Goal: Transaction & Acquisition: Download file/media

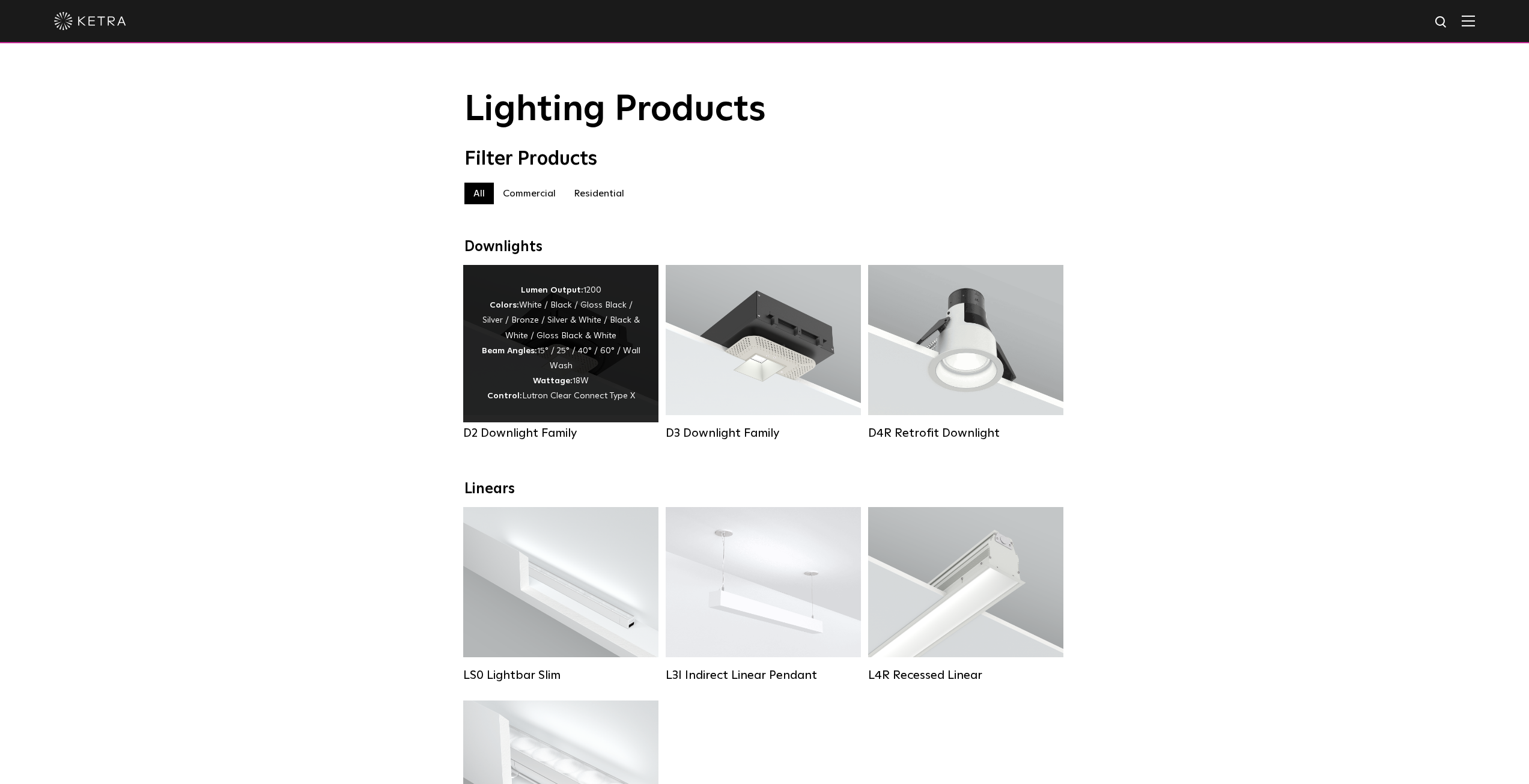
click at [504, 384] on div "Lumen Output: 1200 Colors: White / Black / Gloss Black / Silver / Bronze / Silv…" at bounding box center [561, 343] width 160 height 121
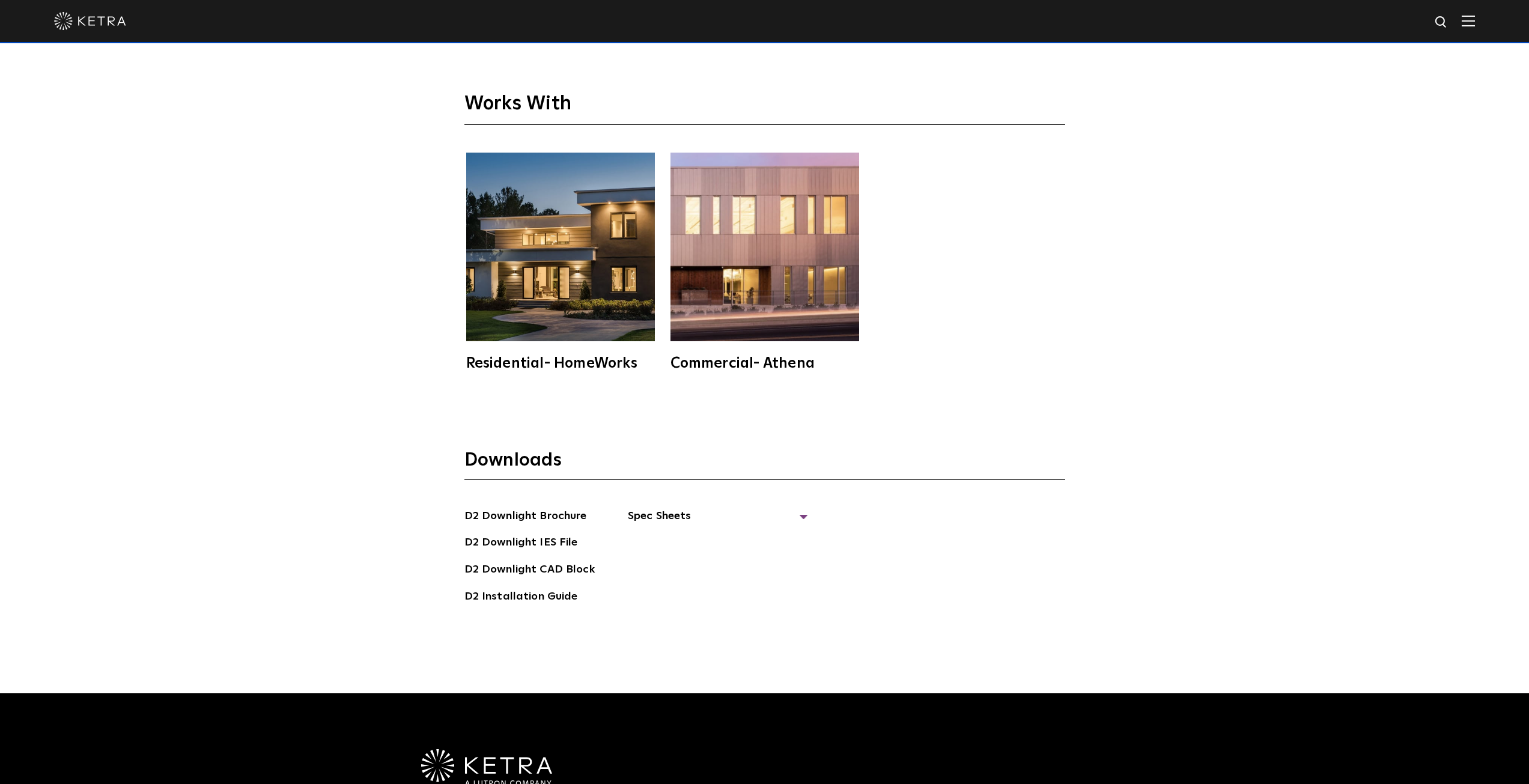
scroll to position [3845, 0]
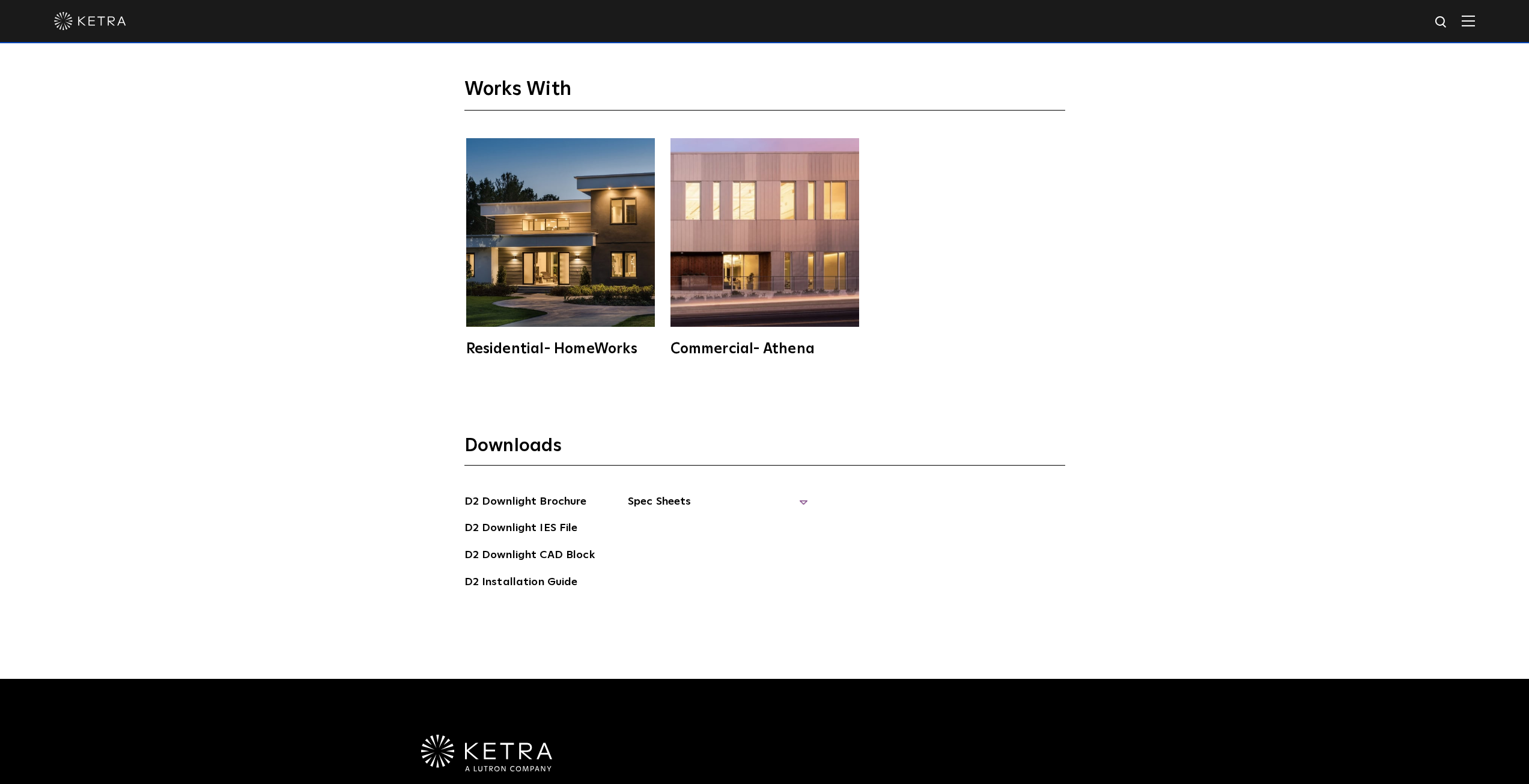
click at [675, 493] on span "Spec Sheets" at bounding box center [718, 506] width 180 height 27
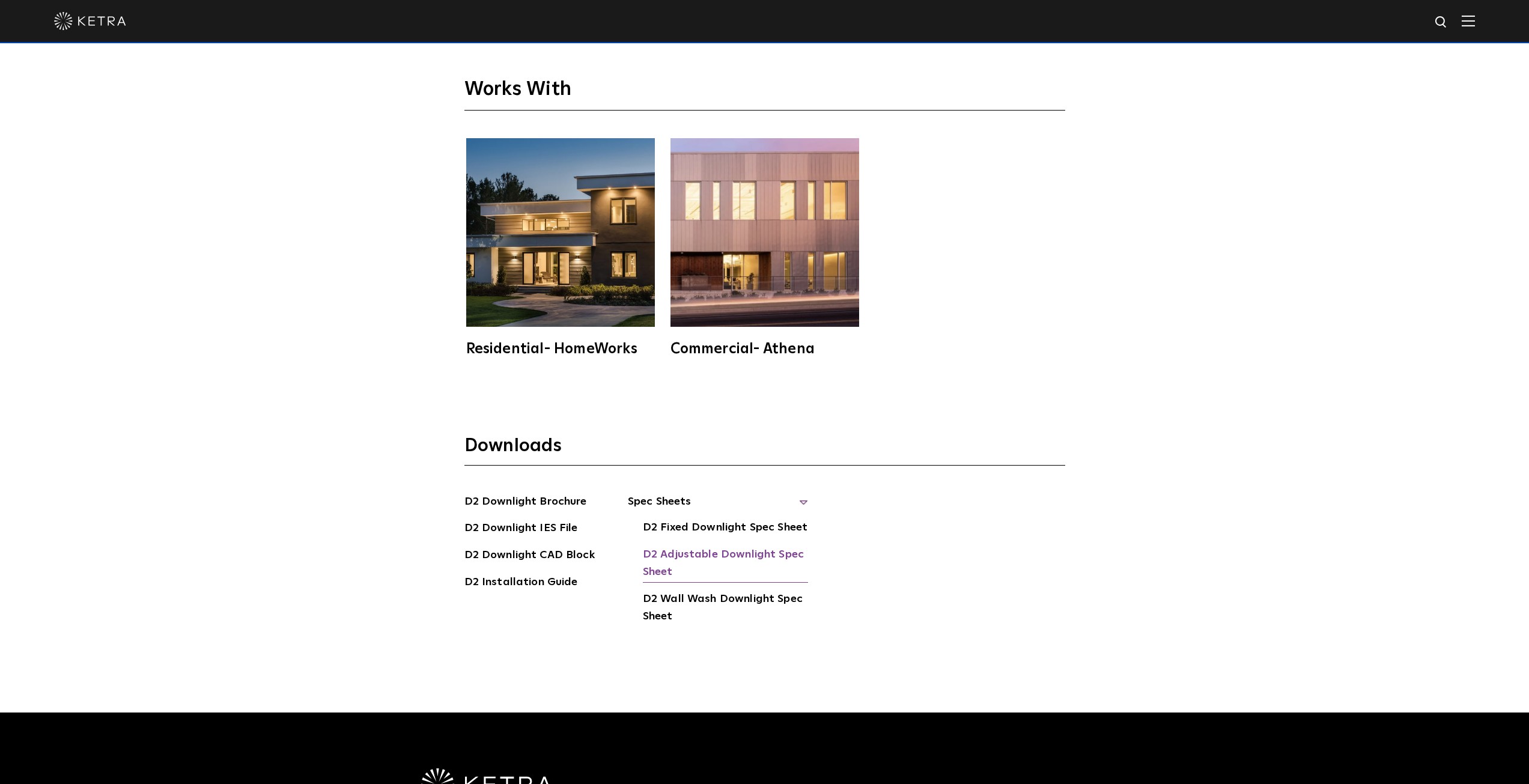
click at [738, 546] on link "D2 Adjustable Downlight Spec Sheet" at bounding box center [725, 564] width 165 height 37
click at [694, 519] on link "D2 Fixed Downlight Spec Sheet" at bounding box center [725, 528] width 165 height 19
click at [507, 493] on link "D2 Downlight Brochure" at bounding box center [525, 502] width 123 height 19
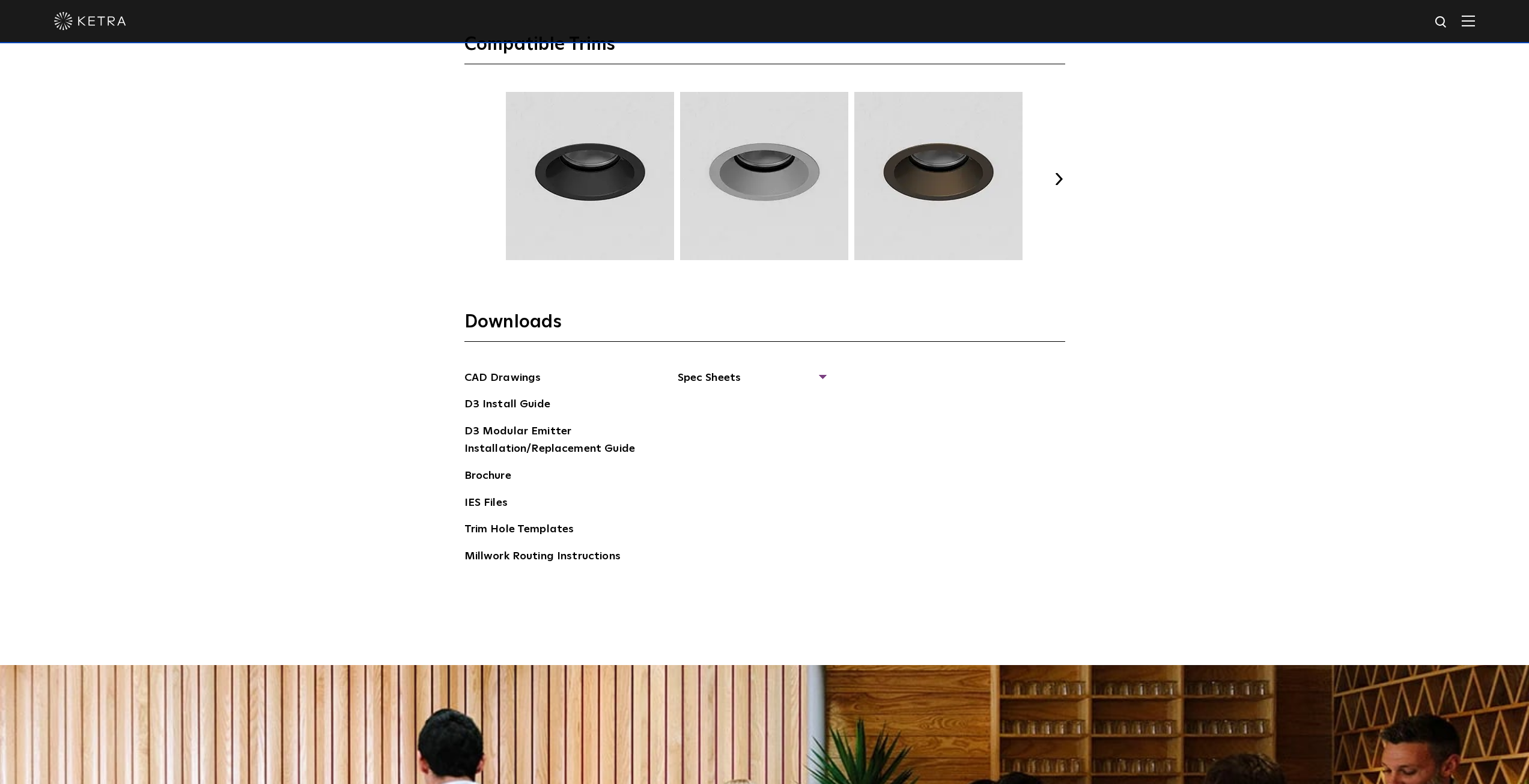
scroll to position [1982, 0]
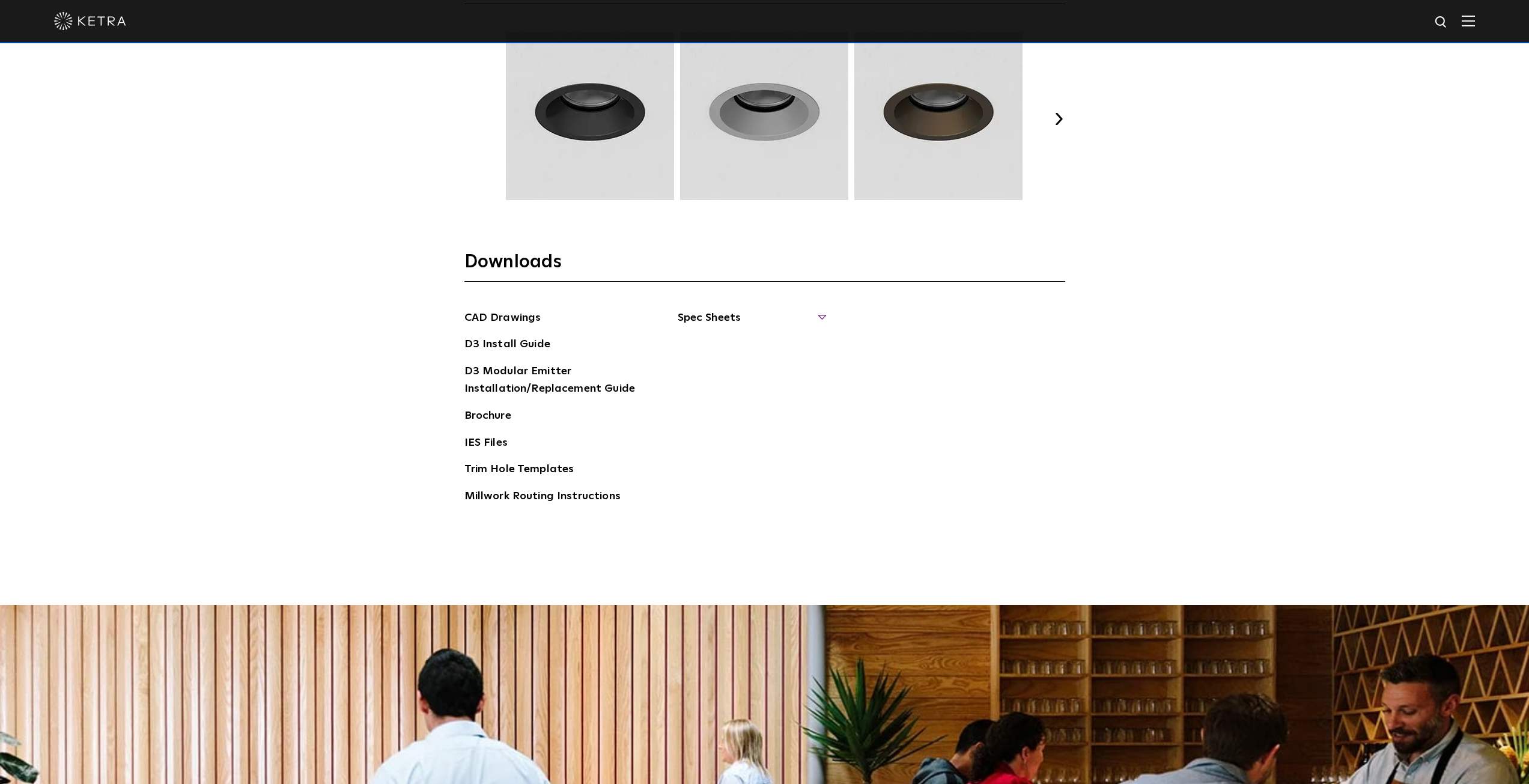
click at [819, 318] on span "Spec Sheets" at bounding box center [751, 322] width 147 height 27
click at [726, 346] on link "D3 Adjustable Round" at bounding box center [738, 345] width 91 height 13
click at [740, 418] on link "D3 Adjustable Square" at bounding box center [740, 420] width 93 height 13
